Goal: Information Seeking & Learning: Learn about a topic

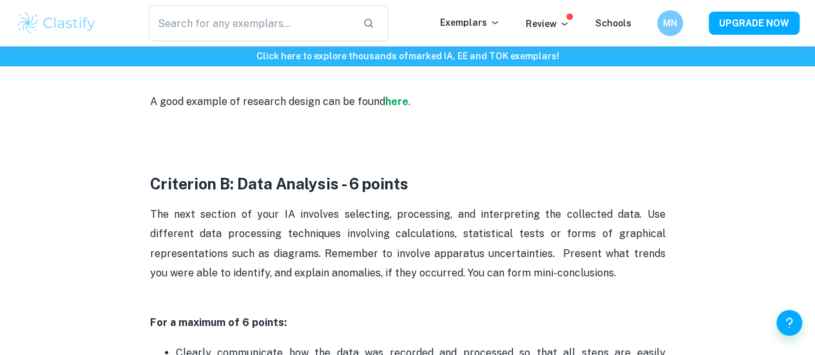
scroll to position [1510, 0]
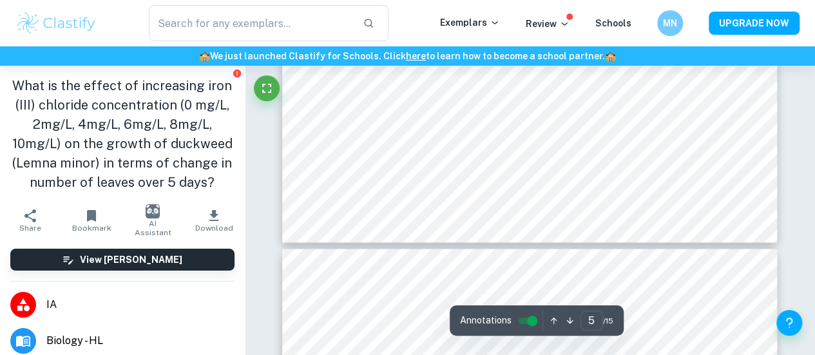
type input "6"
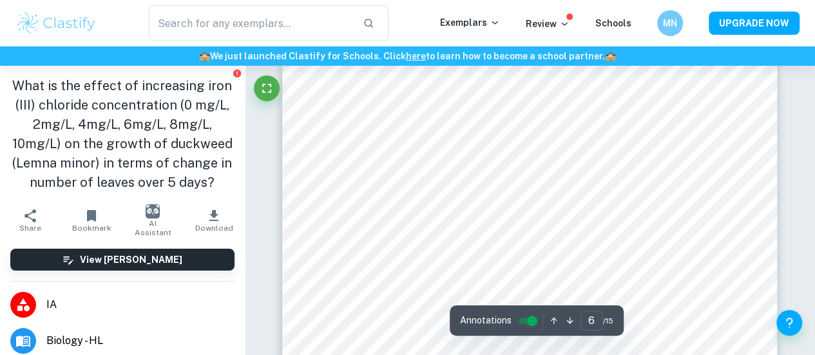
scroll to position [3953, 0]
